Goal: Task Accomplishment & Management: Complete application form

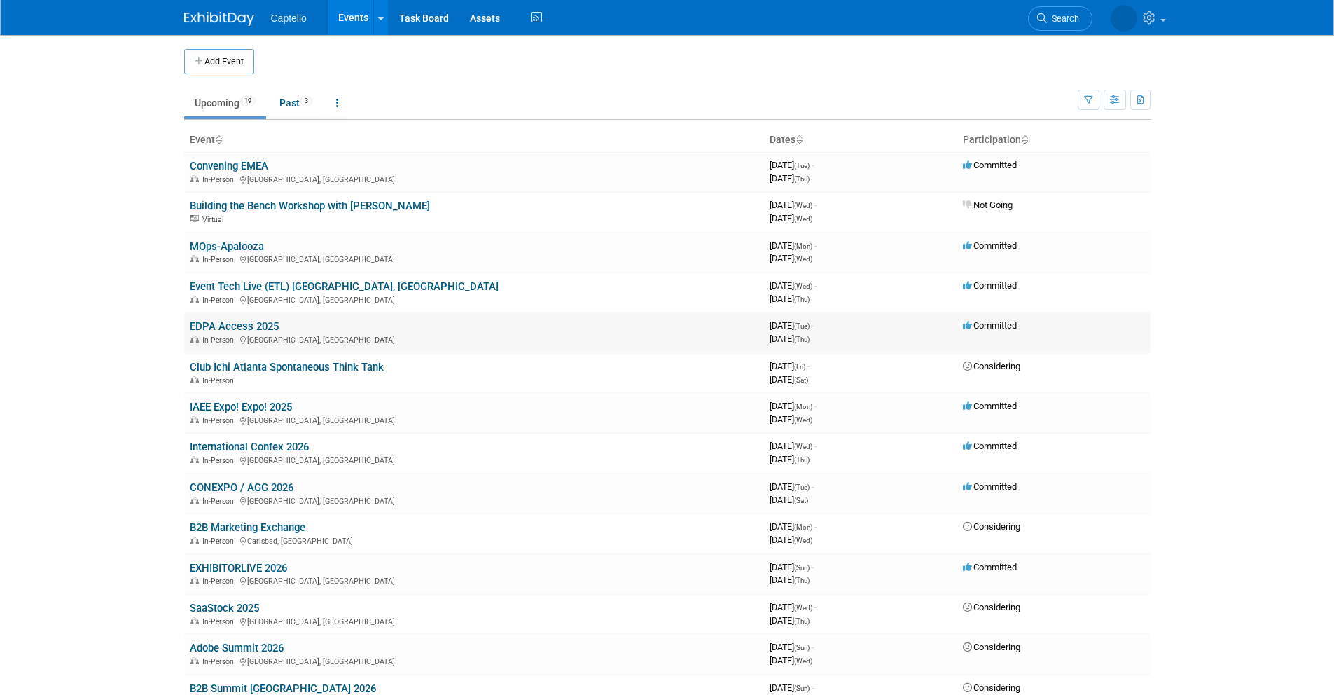
click at [252, 322] on link "EDPA Access 2025" at bounding box center [234, 326] width 89 height 13
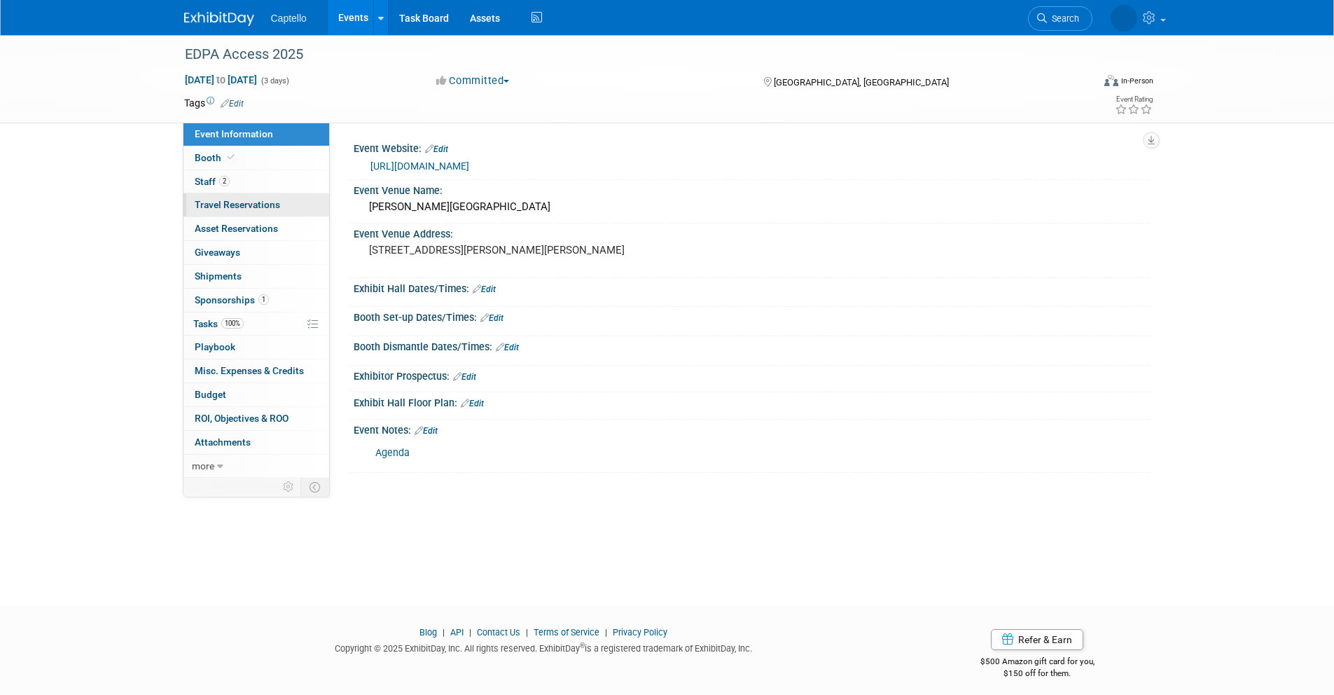
click at [211, 201] on span "Travel Reservations 0" at bounding box center [237, 204] width 85 height 11
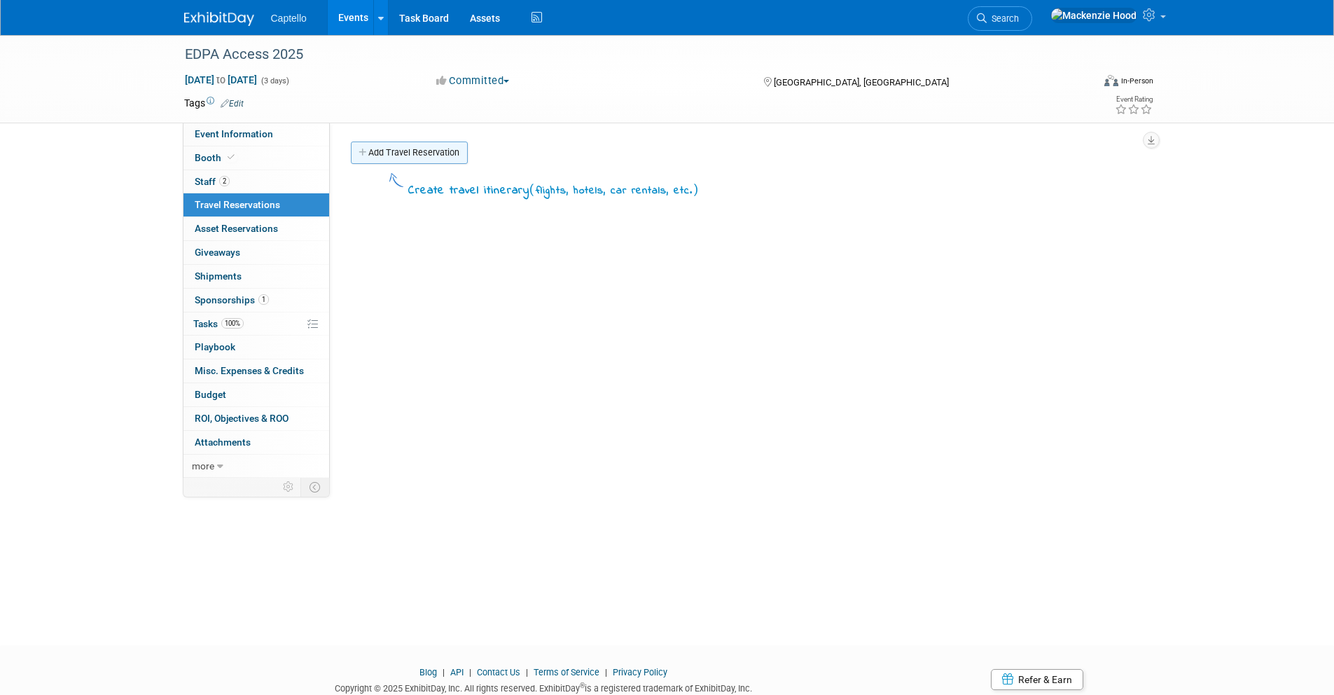
click at [364, 145] on link "Add Travel Reservation" at bounding box center [409, 153] width 117 height 22
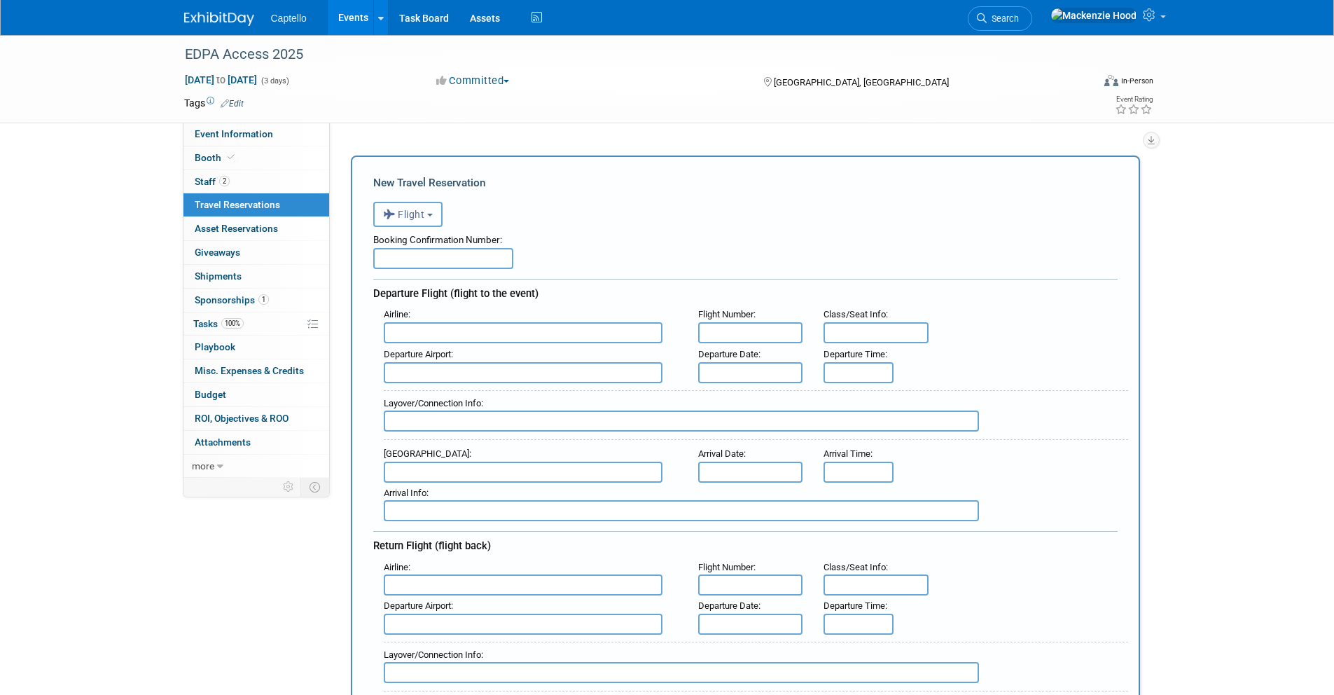
click at [410, 216] on span "Flight" at bounding box center [404, 214] width 42 height 11
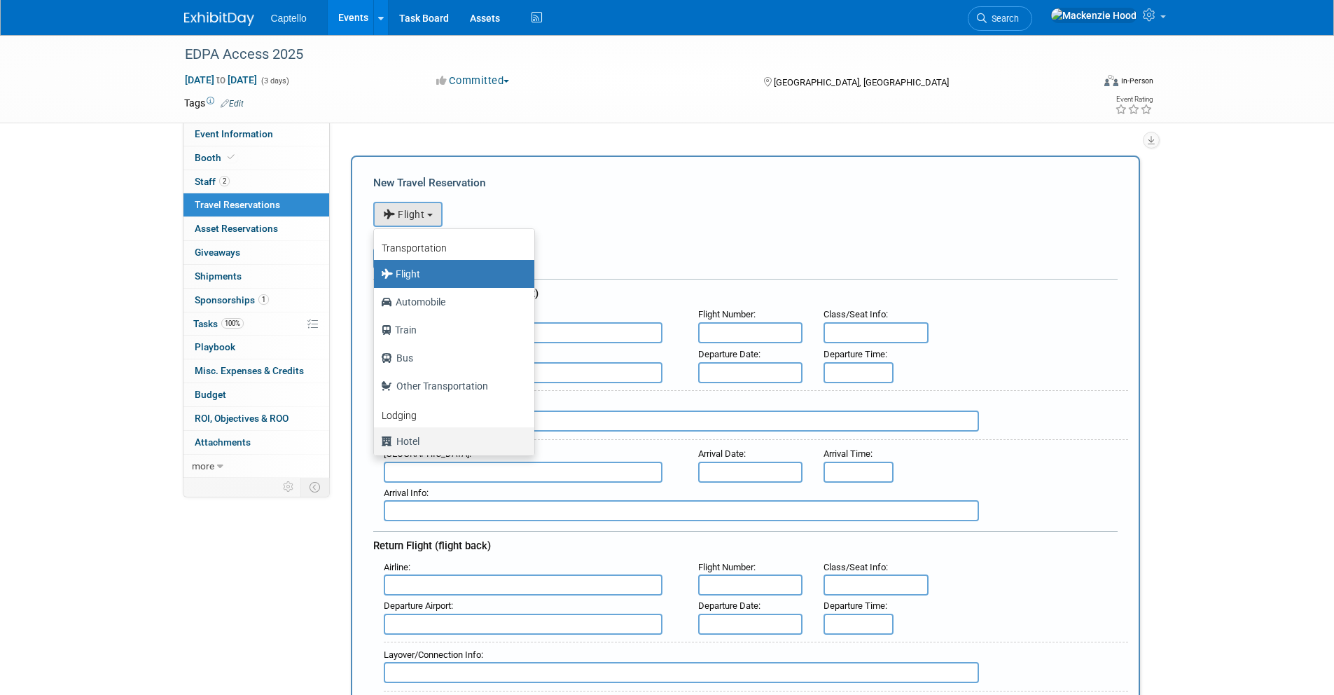
click at [437, 446] on label "Hotel" at bounding box center [450, 441] width 139 height 22
click at [376, 444] on input "Hotel" at bounding box center [371, 439] width 9 height 9
select select "6"
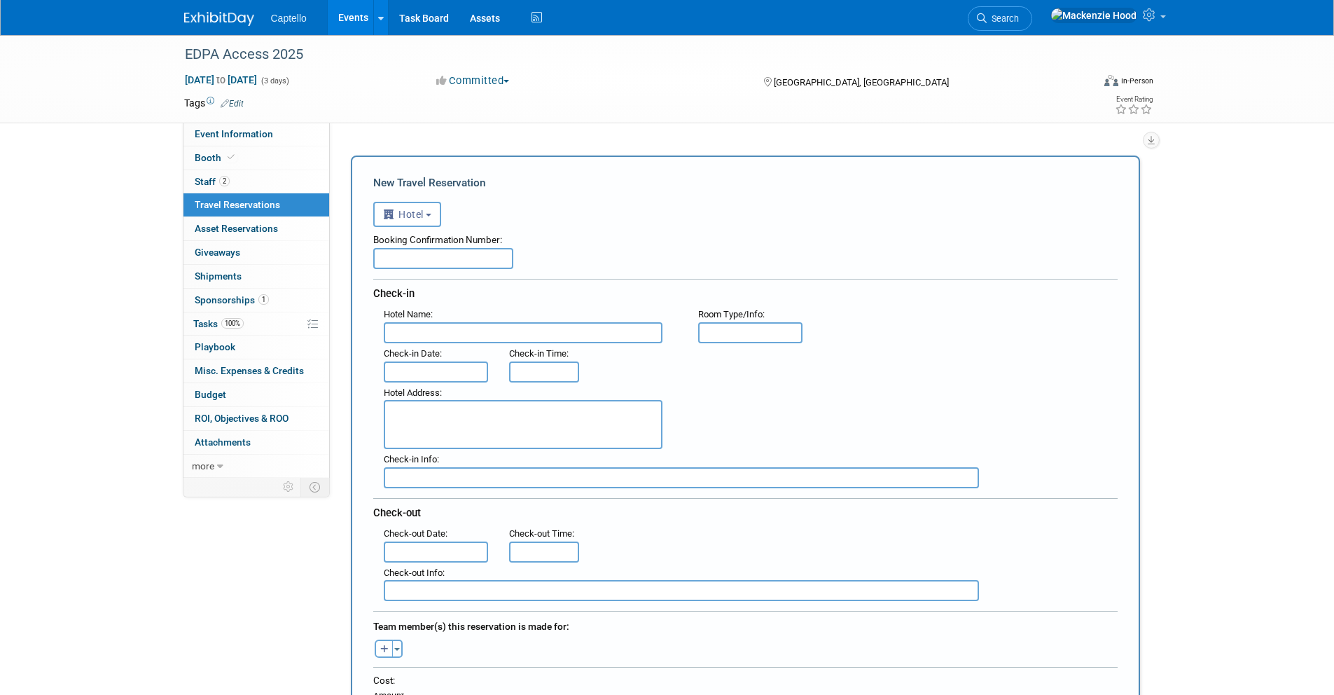
click at [394, 258] on input "text" at bounding box center [443, 258] width 140 height 21
paste input "92474863"
type input "92474863"
click at [417, 333] on input "text" at bounding box center [523, 332] width 279 height 21
paste input "Residence Inn by [GEOGRAPHIC_DATA][PERSON_NAME]"
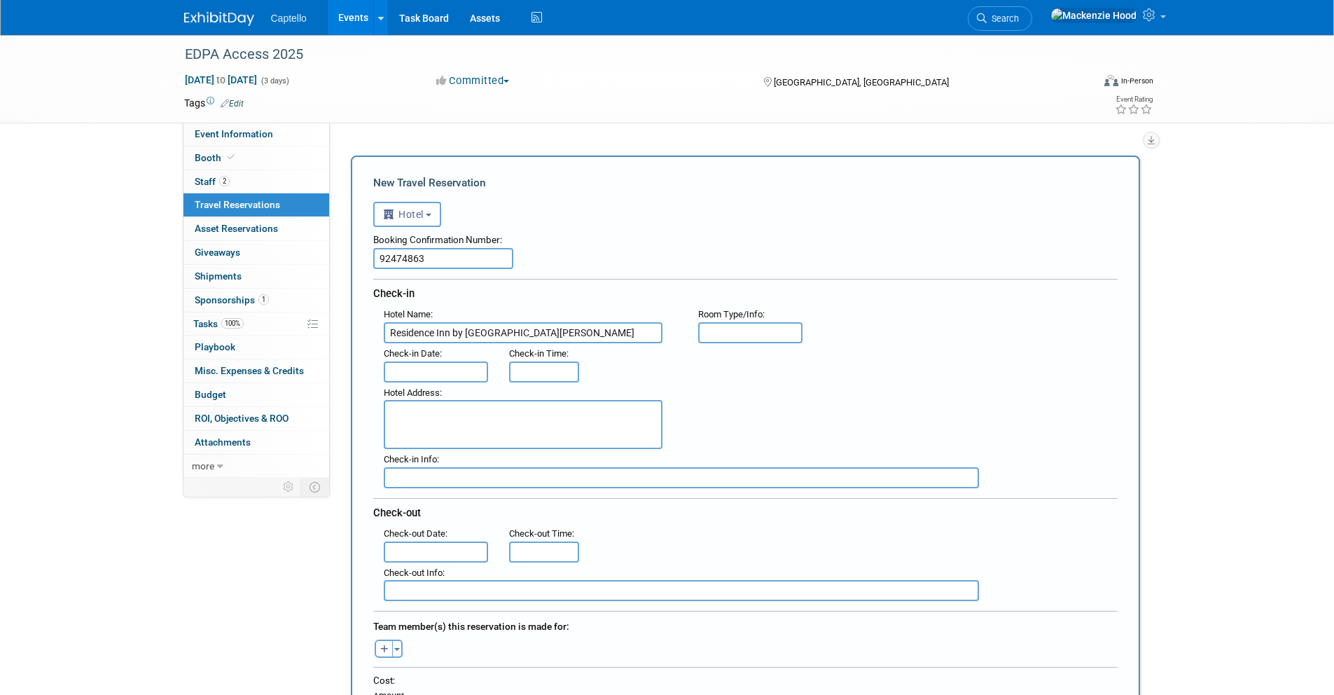
type input "Residence Inn by [GEOGRAPHIC_DATA][PERSON_NAME]"
click at [427, 371] on input "text" at bounding box center [436, 371] width 105 height 21
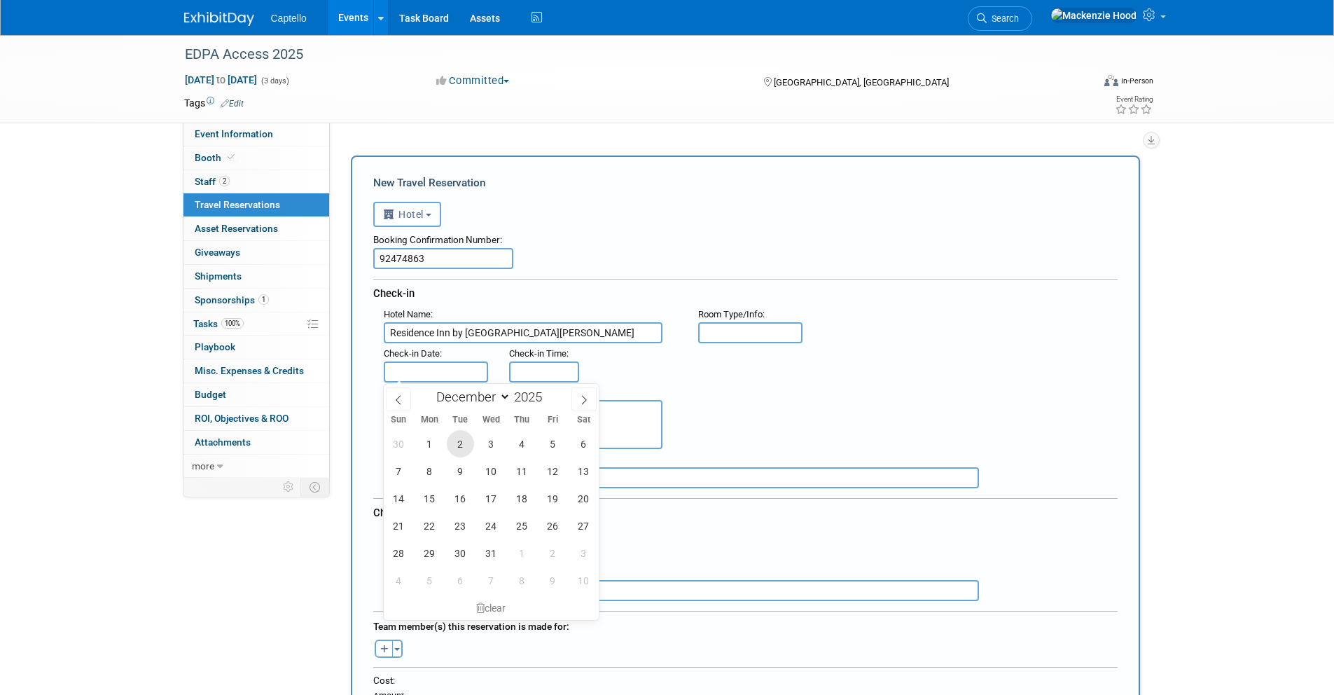
click at [458, 438] on span "2" at bounding box center [460, 443] width 27 height 27
type input "[DATE]"
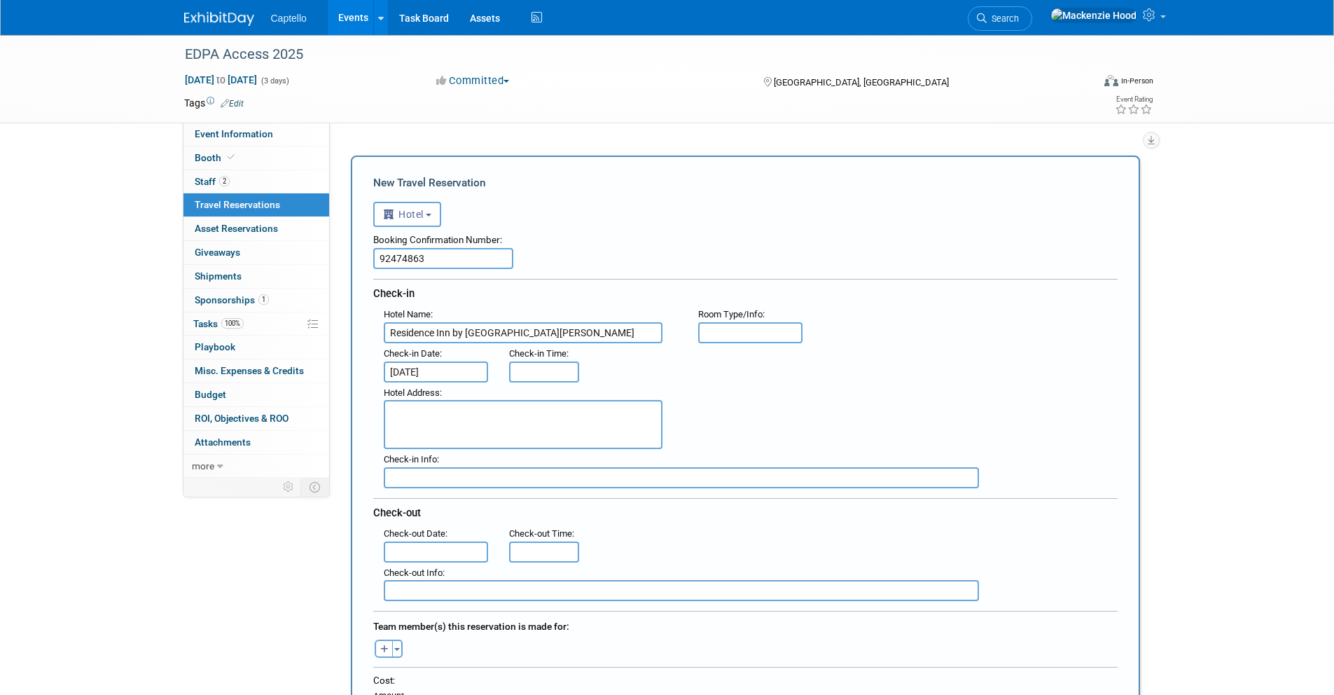
click at [425, 549] on input "text" at bounding box center [436, 551] width 105 height 21
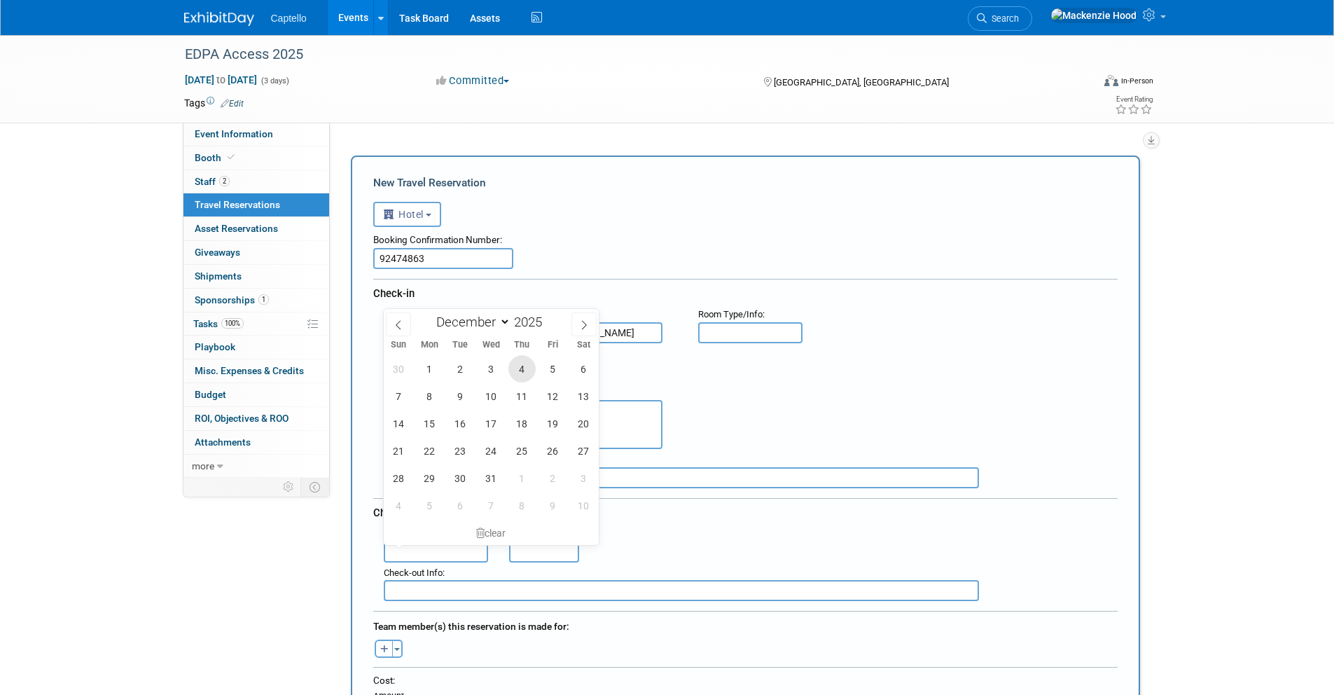
click at [523, 363] on span "4" at bounding box center [522, 368] width 27 height 27
type input "[DATE]"
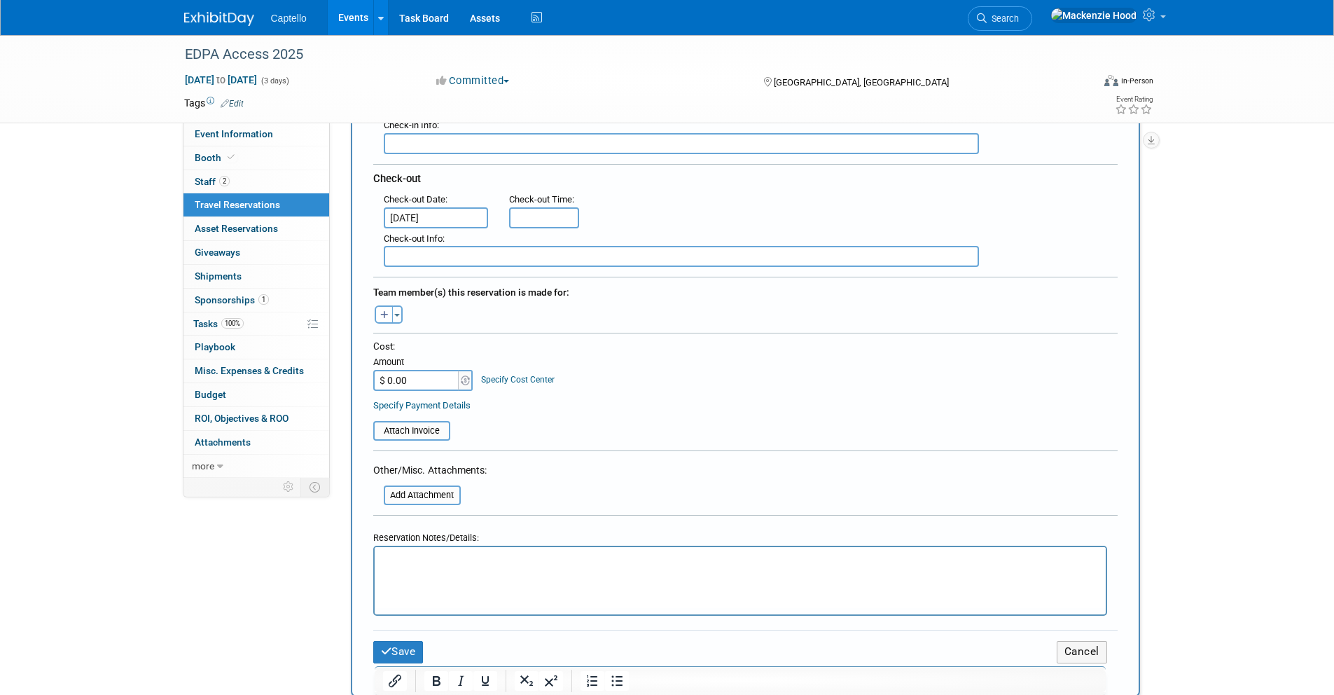
scroll to position [335, 0]
click at [481, 556] on p "Rich Text Area. Press ALT-0 for help." at bounding box center [739, 559] width 715 height 15
click at [420, 380] on input "$ 0.00" at bounding box center [417, 379] width 88 height 21
click at [431, 371] on input "$ 0.00" at bounding box center [417, 379] width 88 height 21
drag, startPoint x: 428, startPoint y: 377, endPoint x: 343, endPoint y: 362, distance: 86.7
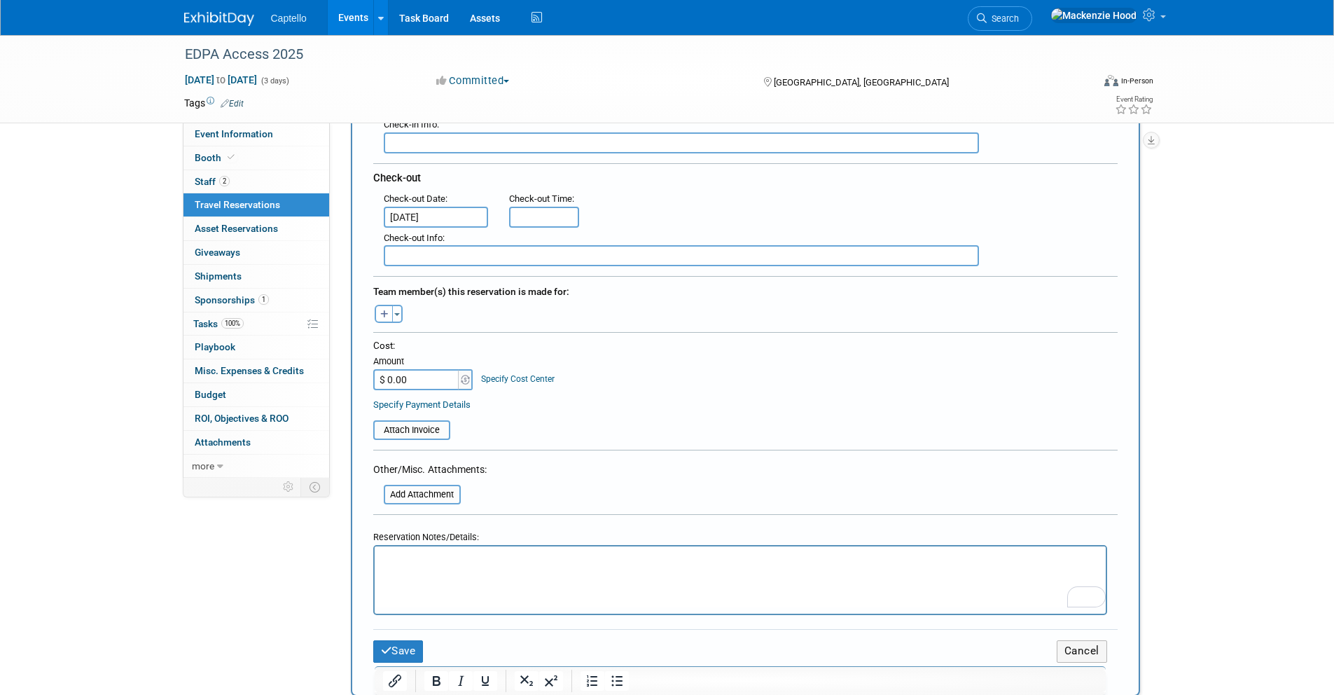
click at [343, 362] on div "Add Travel Reservation Filter by tagged traveller -- Select Traveler -- All res…" at bounding box center [745, 462] width 810 height 1311
type input "$ 411.27"
click at [537, 467] on form "<i class="fas fa-plane" style="padding: 6px 4px 6px 1px;"></i> Flight <i class=…" at bounding box center [745, 269] width 745 height 821
click at [443, 567] on html at bounding box center [739, 556] width 731 height 20
click at [377, 306] on button "button" at bounding box center [384, 314] width 18 height 18
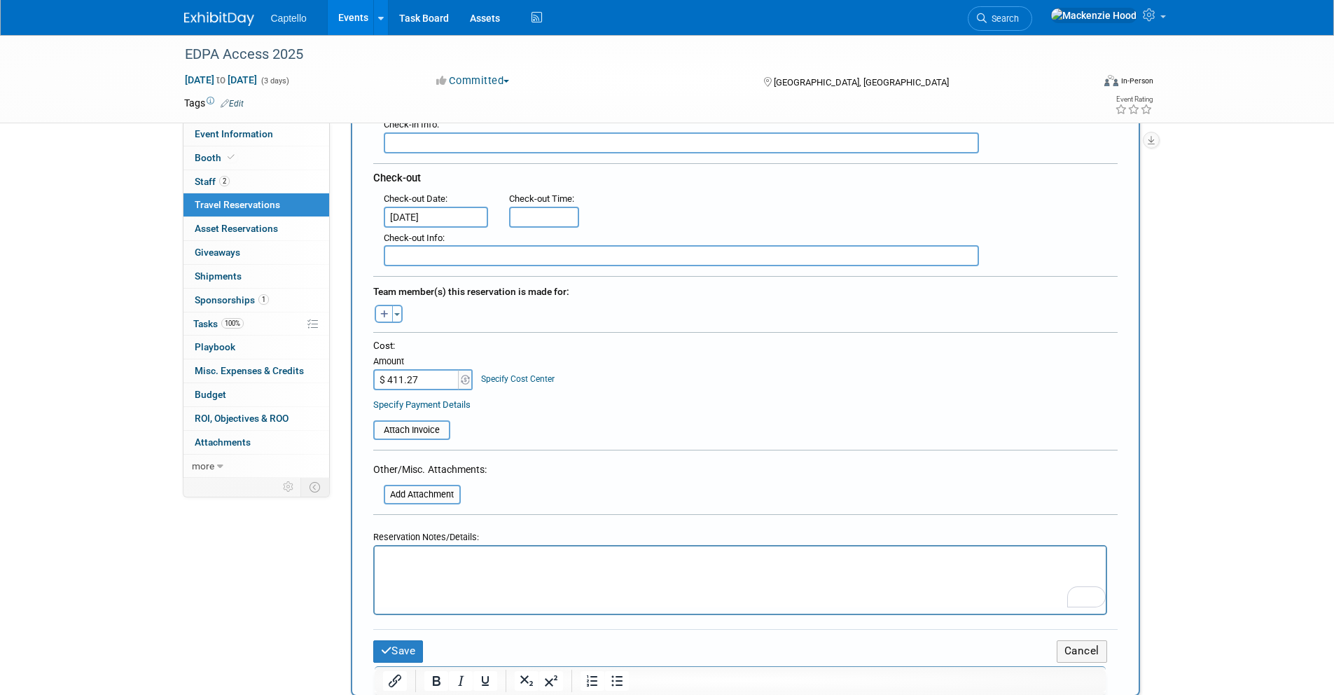
select select
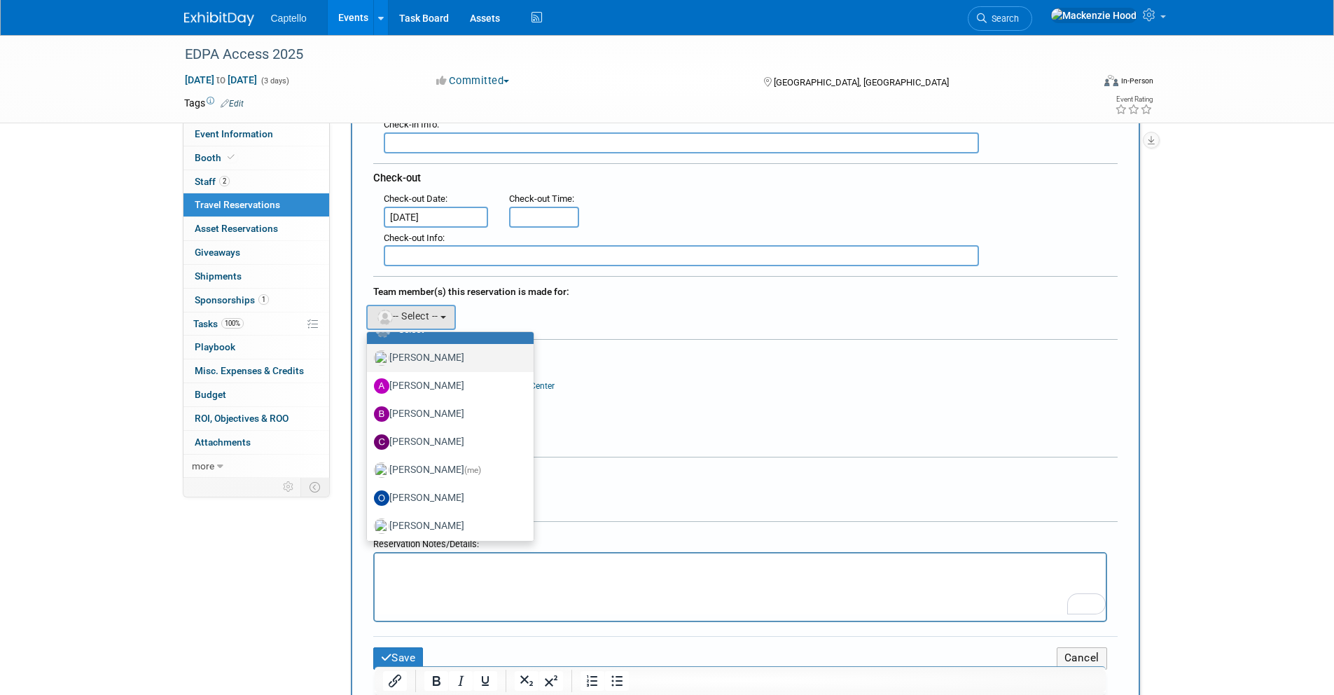
scroll to position [53, 0]
click at [800, 346] on div "Cost:" at bounding box center [745, 352] width 745 height 13
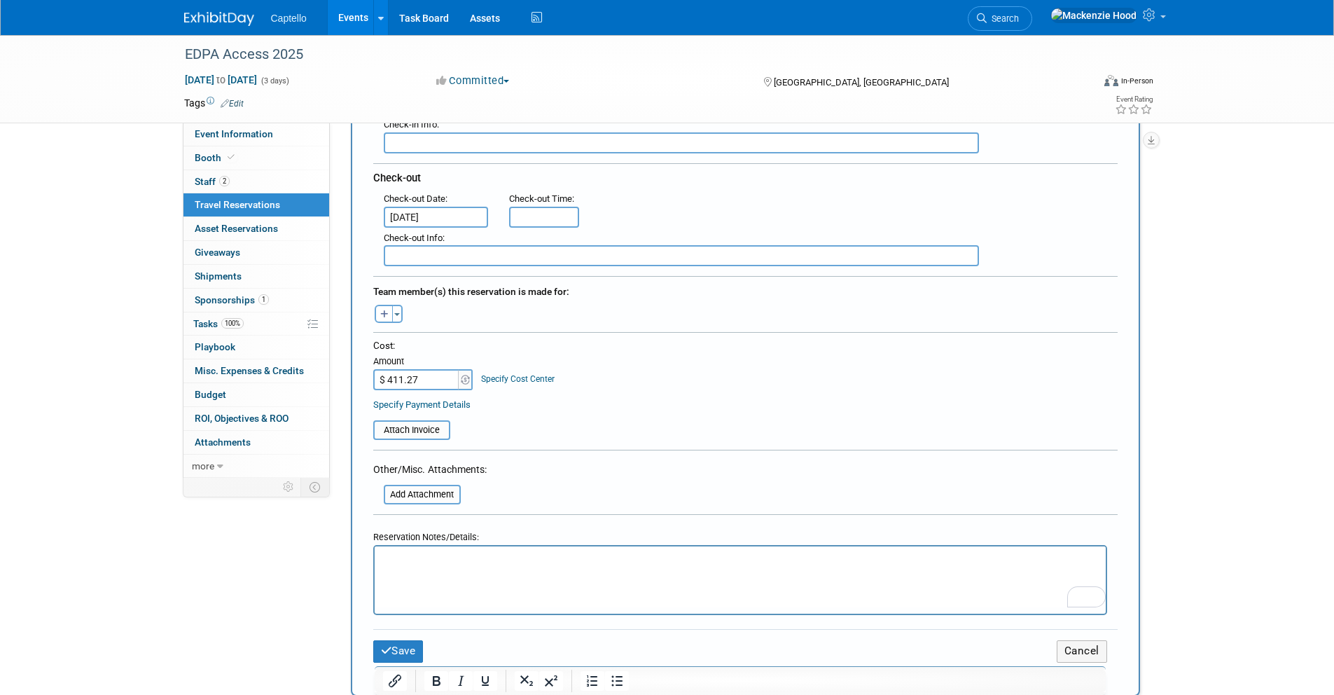
click at [498, 567] on html at bounding box center [739, 556] width 731 height 20
click at [401, 648] on button "Save" at bounding box center [398, 651] width 50 height 22
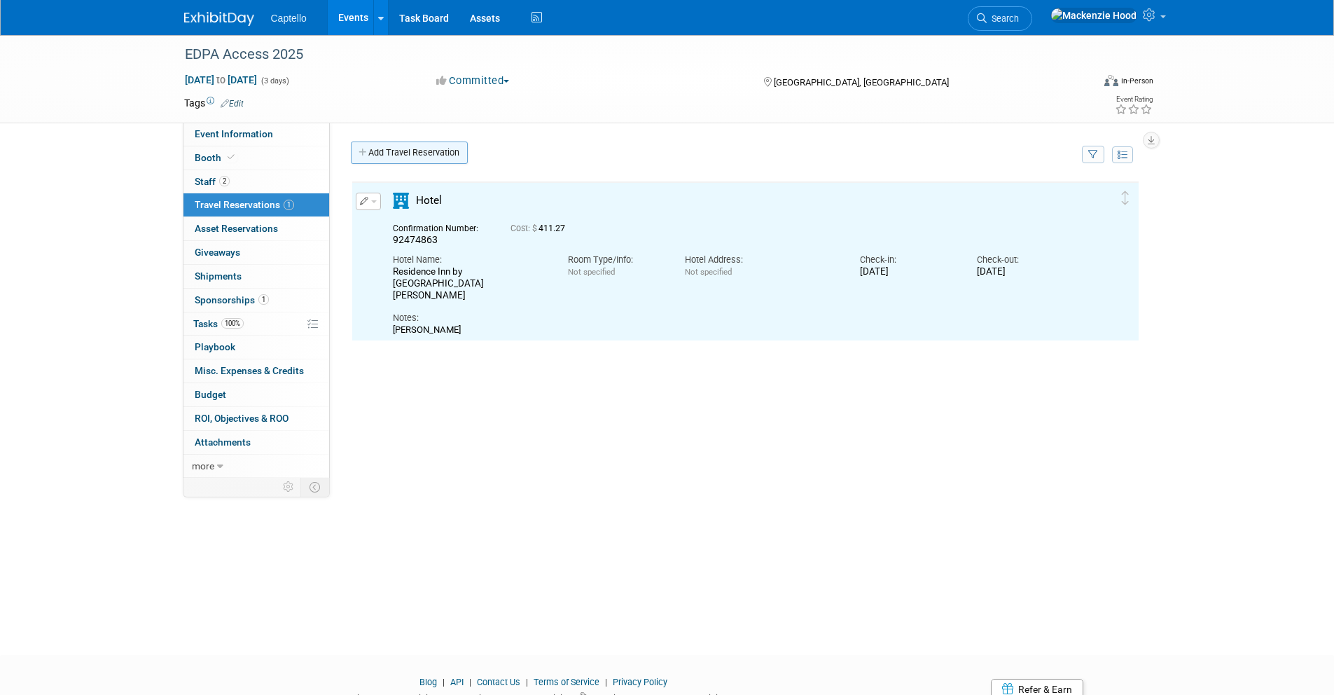
scroll to position [0, 0]
click at [362, 146] on link "Add Travel Reservation" at bounding box center [409, 153] width 117 height 22
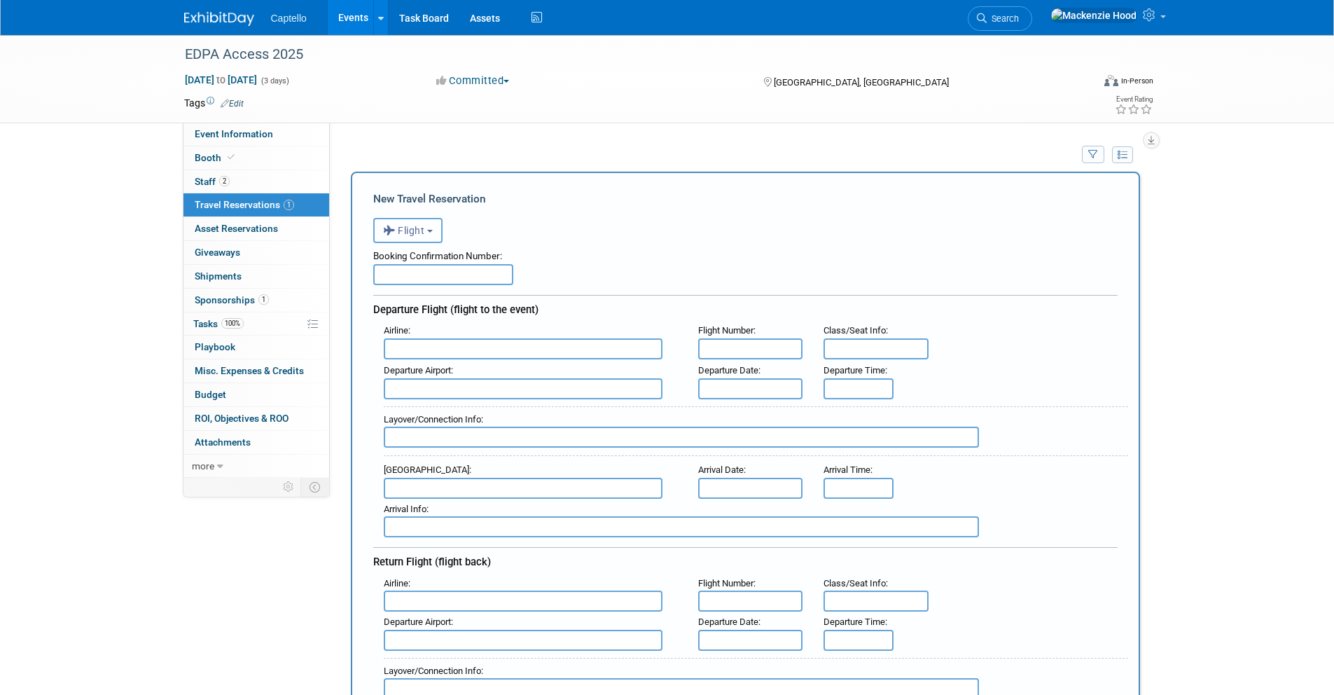
click at [426, 220] on button "Flight" at bounding box center [407, 230] width 69 height 25
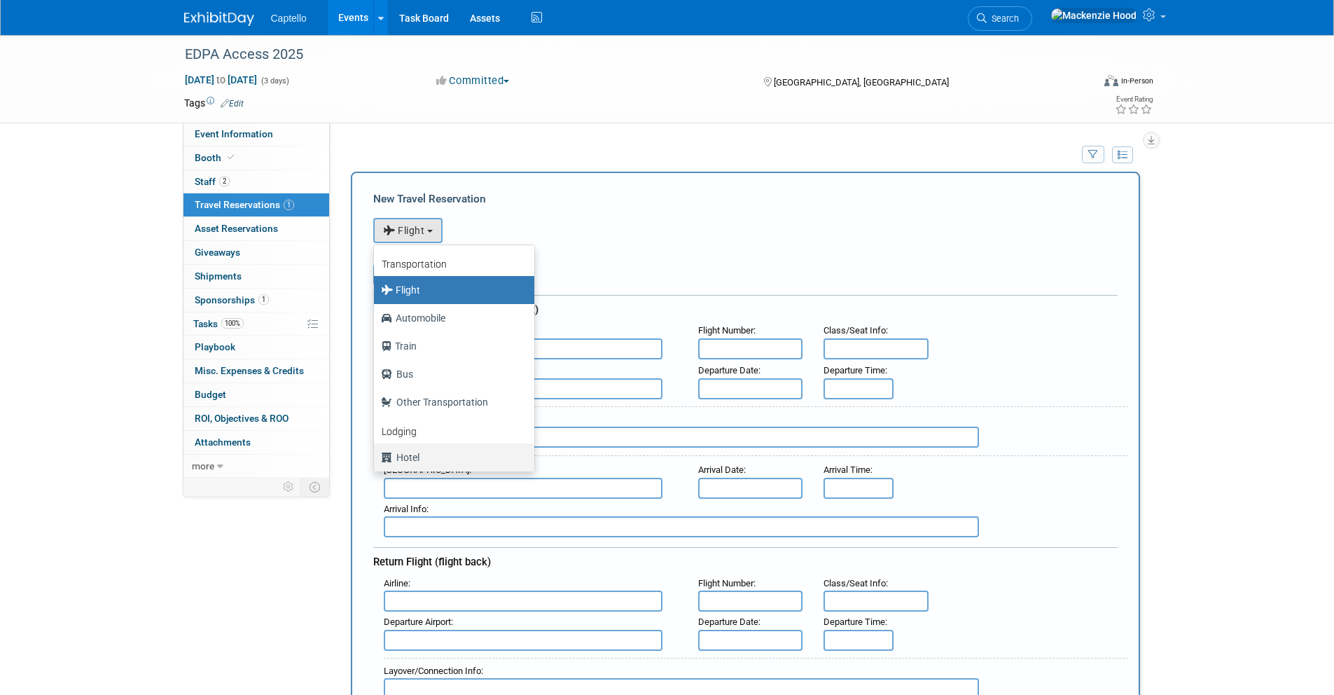
click at [427, 463] on label "Hotel" at bounding box center [450, 457] width 139 height 22
click at [376, 460] on input "Hotel" at bounding box center [371, 455] width 9 height 9
select select "6"
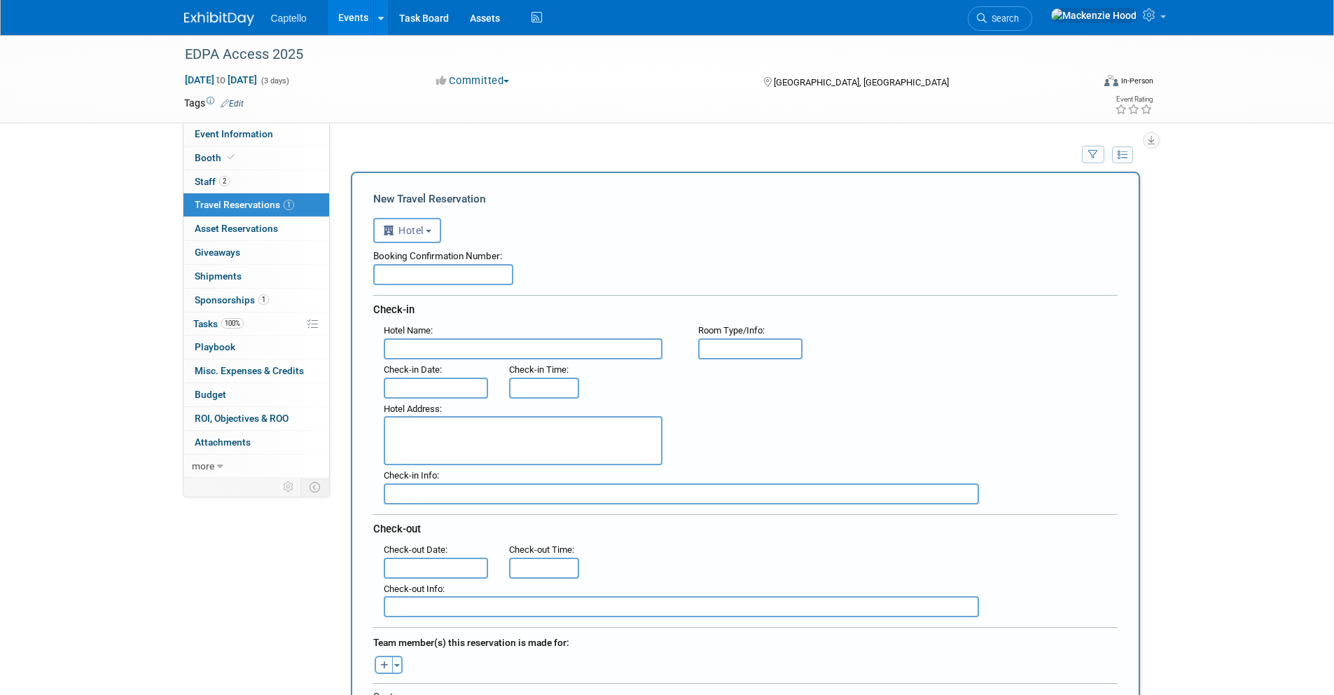
click at [386, 274] on input "text" at bounding box center [443, 274] width 140 height 21
paste input "92474861"
type input "92474861"
click at [409, 346] on input "text" at bounding box center [523, 348] width 279 height 21
paste input "Residence Inn by [GEOGRAPHIC_DATA][PERSON_NAME]"
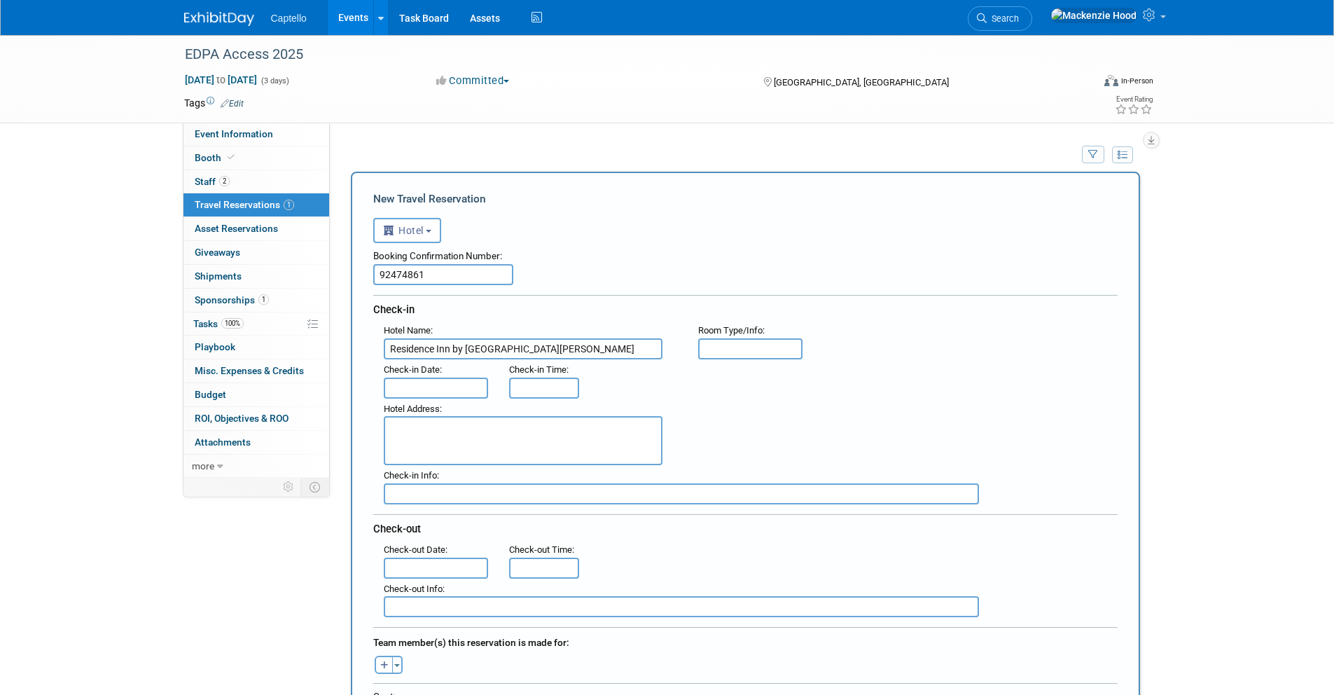
type input "Residence Inn by [GEOGRAPHIC_DATA][PERSON_NAME]"
click at [411, 388] on input "text" at bounding box center [436, 388] width 105 height 21
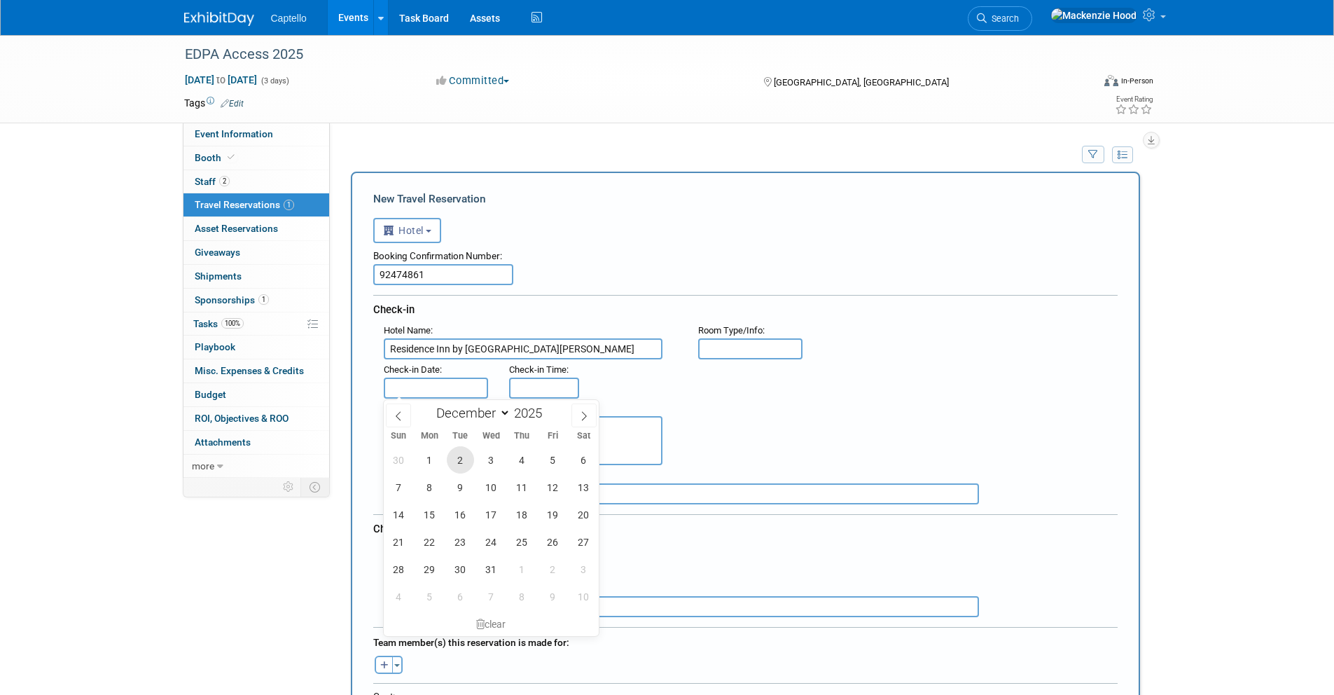
click at [457, 460] on span "2" at bounding box center [460, 459] width 27 height 27
type input "[DATE]"
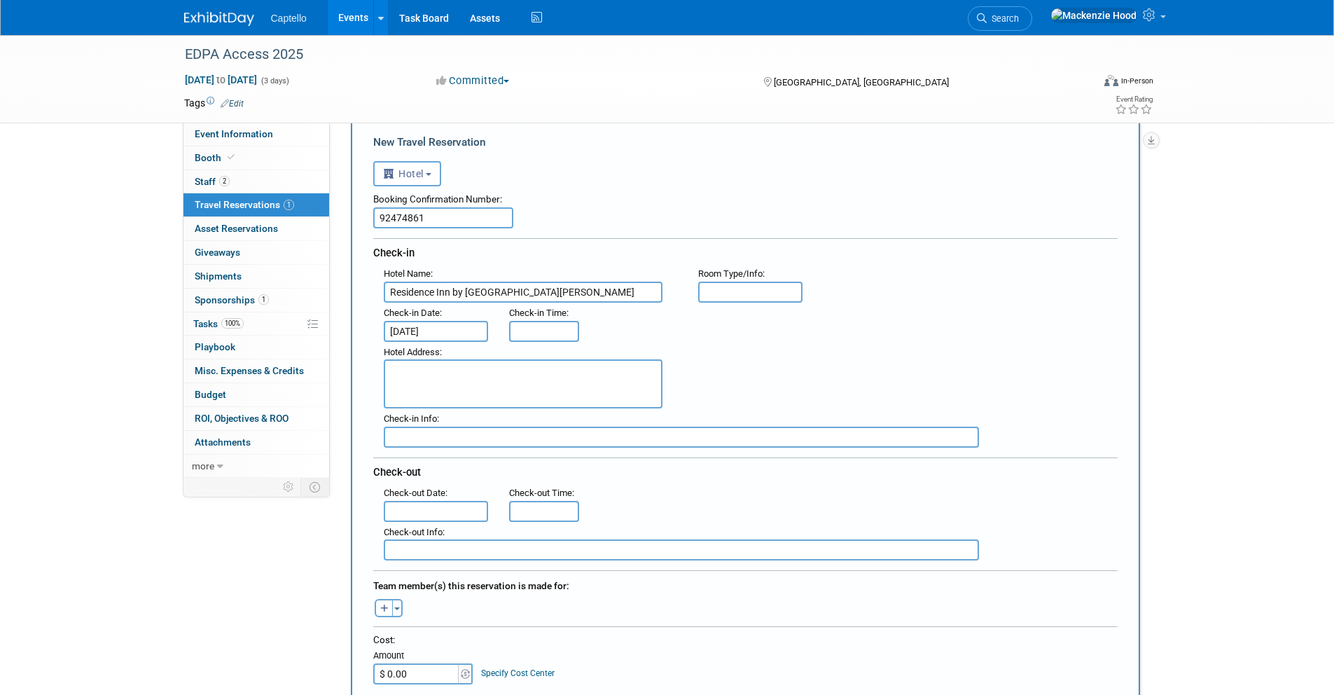
scroll to position [163, 0]
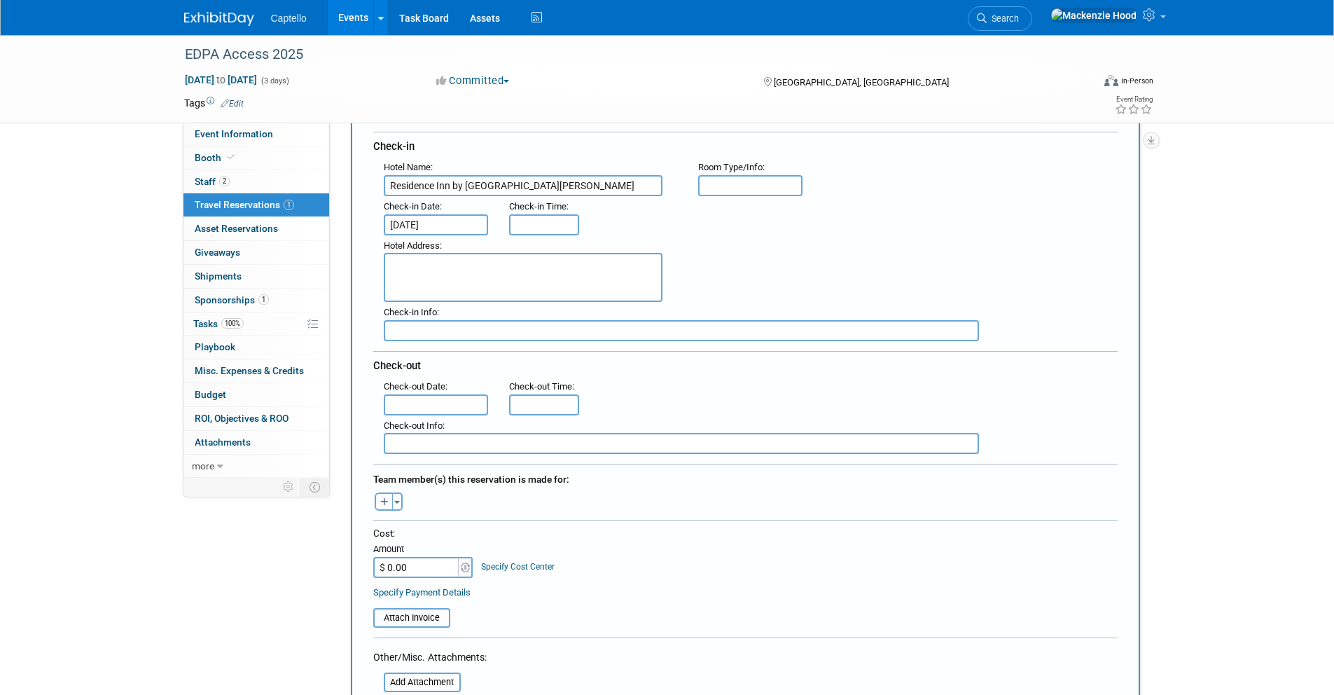
click at [414, 407] on input "text" at bounding box center [436, 404] width 105 height 21
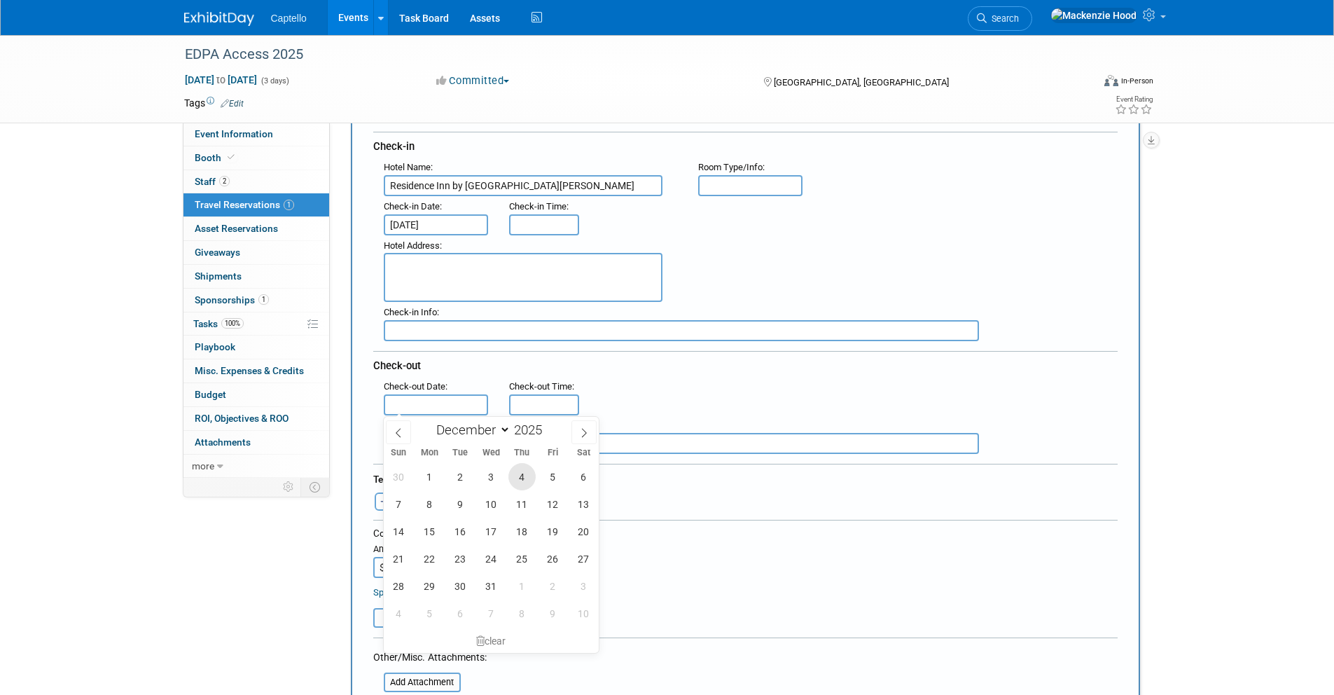
click at [520, 471] on span "4" at bounding box center [522, 476] width 27 height 27
type input "[DATE]"
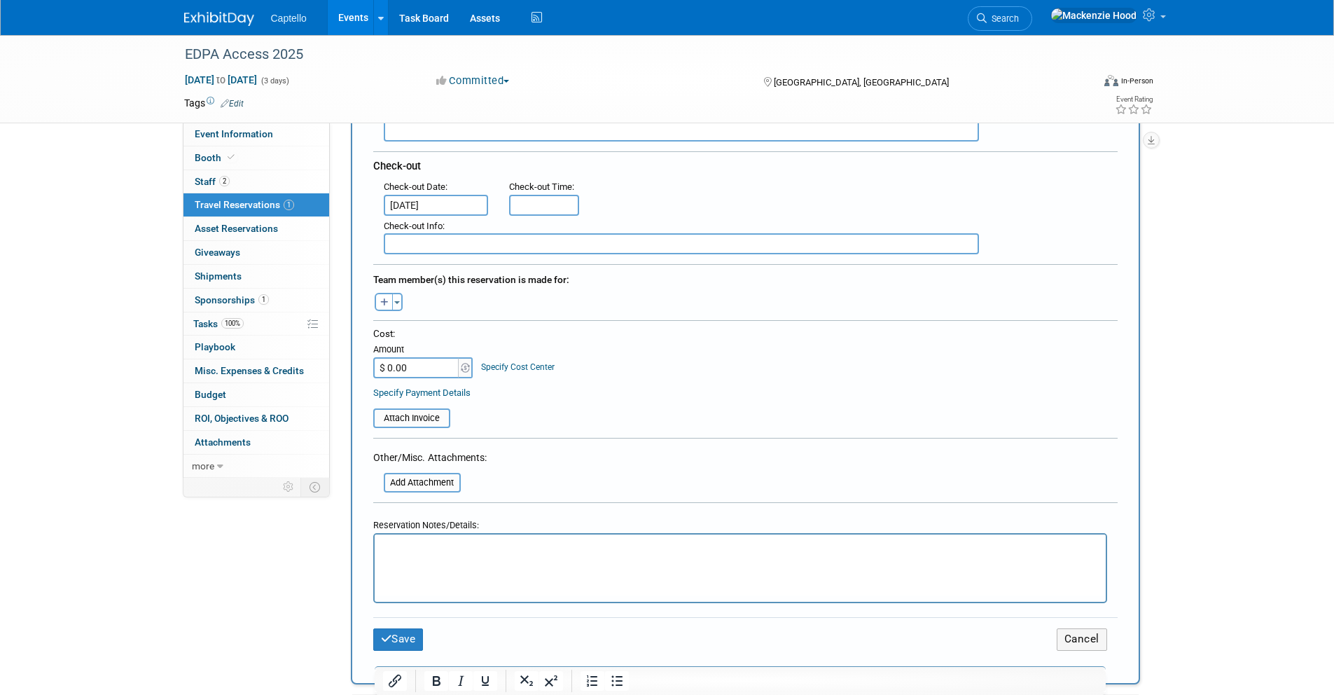
scroll to position [387, 0]
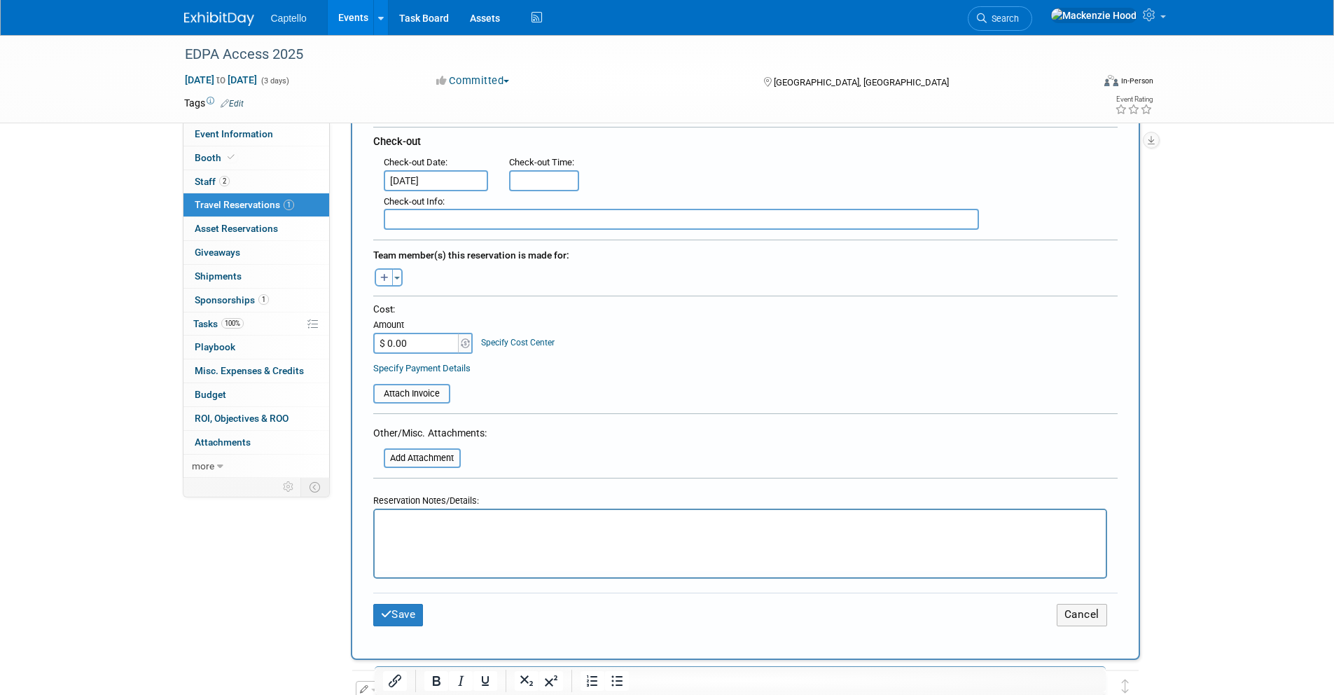
click at [387, 276] on icon "button" at bounding box center [384, 278] width 8 height 9
select select
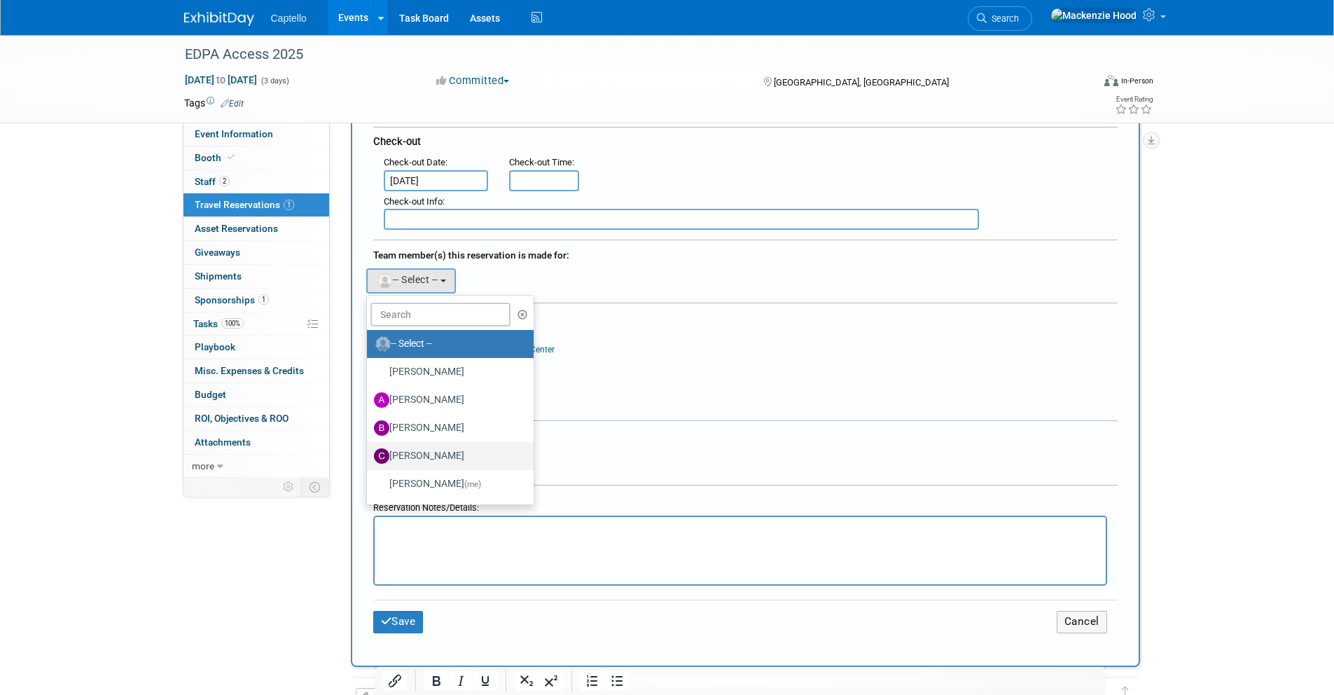
click at [459, 448] on label "[PERSON_NAME]" at bounding box center [447, 456] width 146 height 22
click at [369, 450] on input "[PERSON_NAME]" at bounding box center [364, 454] width 9 height 9
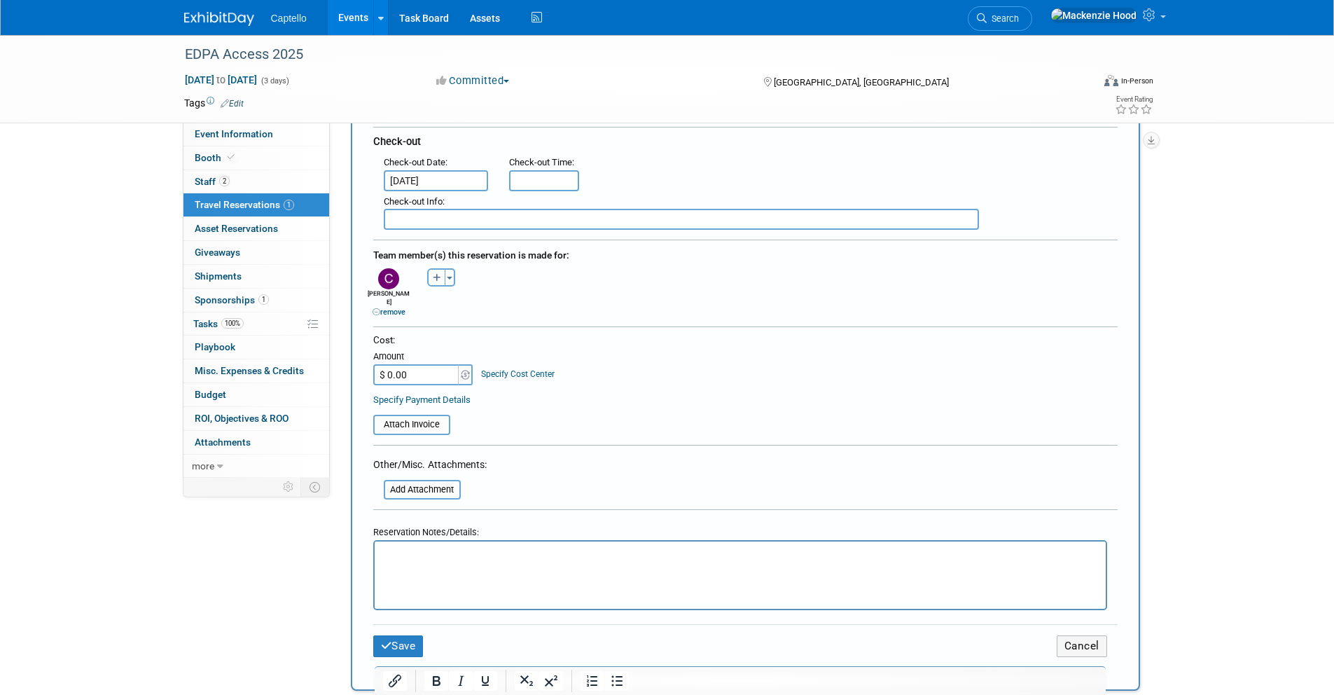
click at [419, 364] on input "$ 0.00" at bounding box center [417, 374] width 88 height 21
click at [444, 366] on input "$ 0.00" at bounding box center [417, 374] width 88 height 21
drag, startPoint x: 429, startPoint y: 364, endPoint x: 347, endPoint y: 361, distance: 82.0
click at [347, 361] on div "Add Travel Reservation Filter by tagged traveller -- Select Traveler -- All res…" at bounding box center [745, 437] width 810 height 1367
type input "$ 411.27"
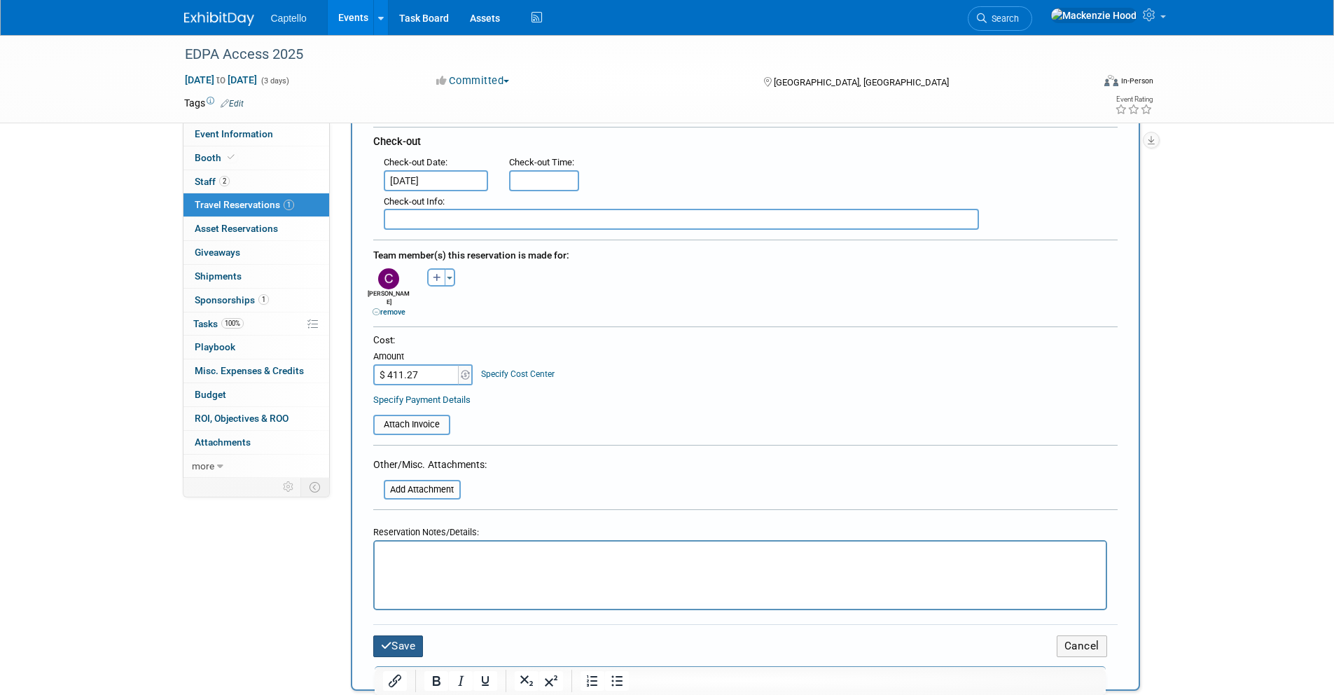
click at [411, 635] on button "Save" at bounding box center [398, 646] width 50 height 22
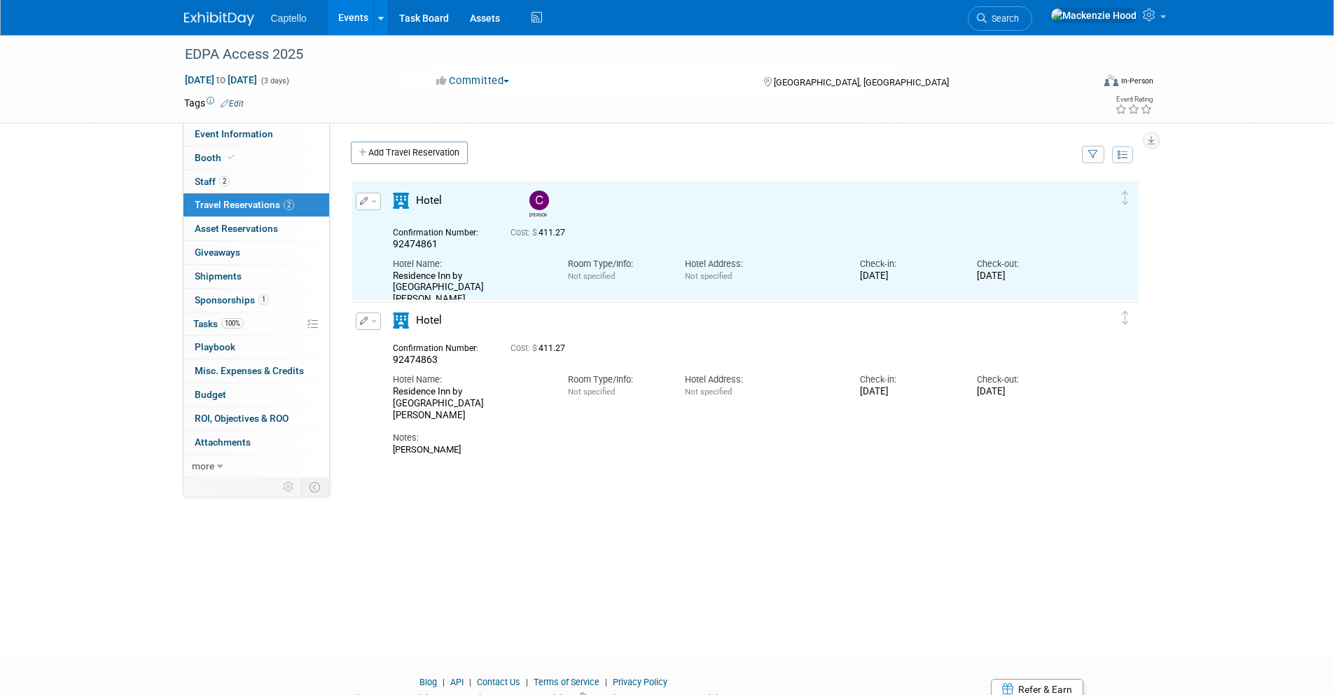
scroll to position [0, 0]
